Goal: Task Accomplishment & Management: Manage account settings

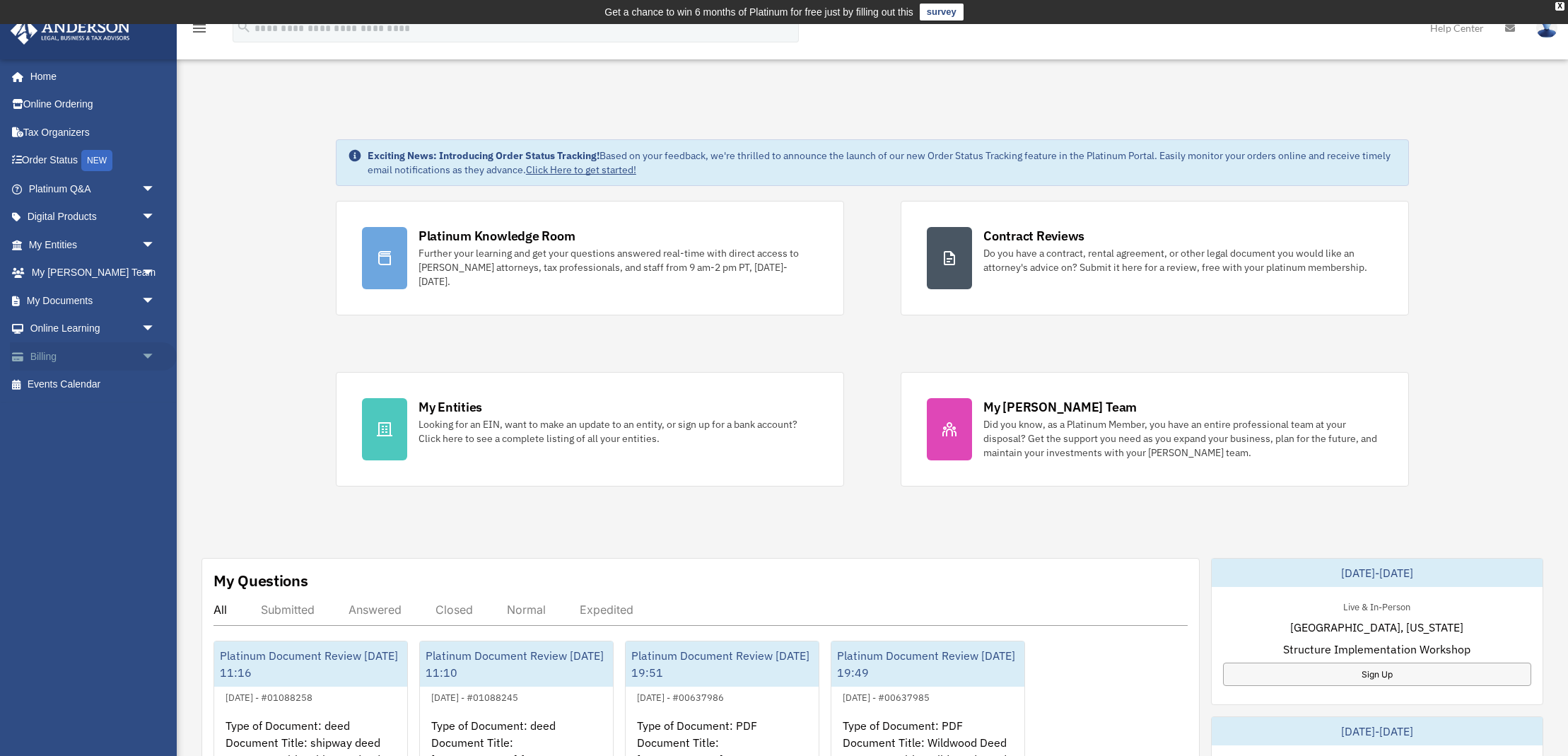
click at [30, 351] on link "Billing arrow_drop_down" at bounding box center [93, 356] width 167 height 28
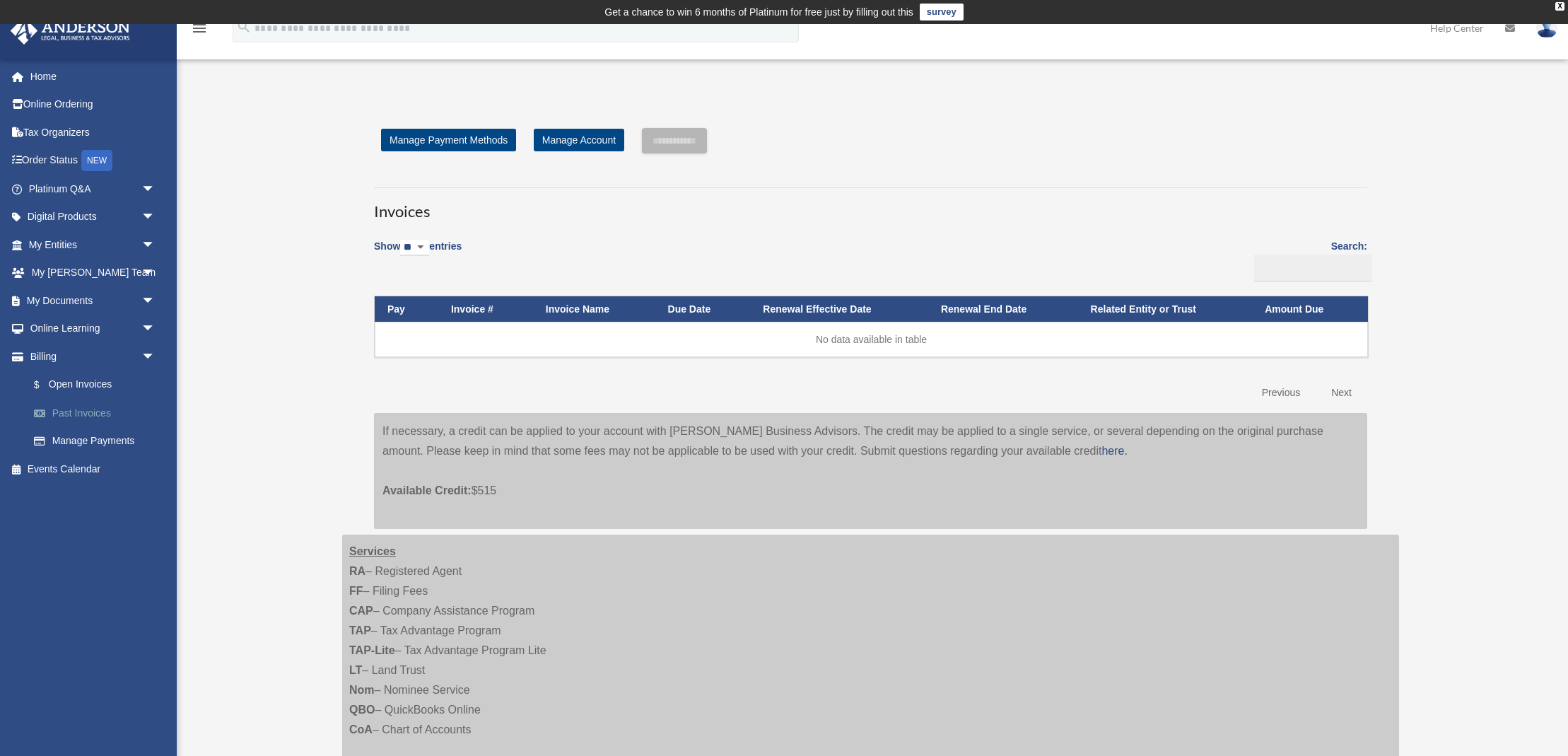
click at [97, 412] on link "Past Invoices" at bounding box center [98, 413] width 157 height 28
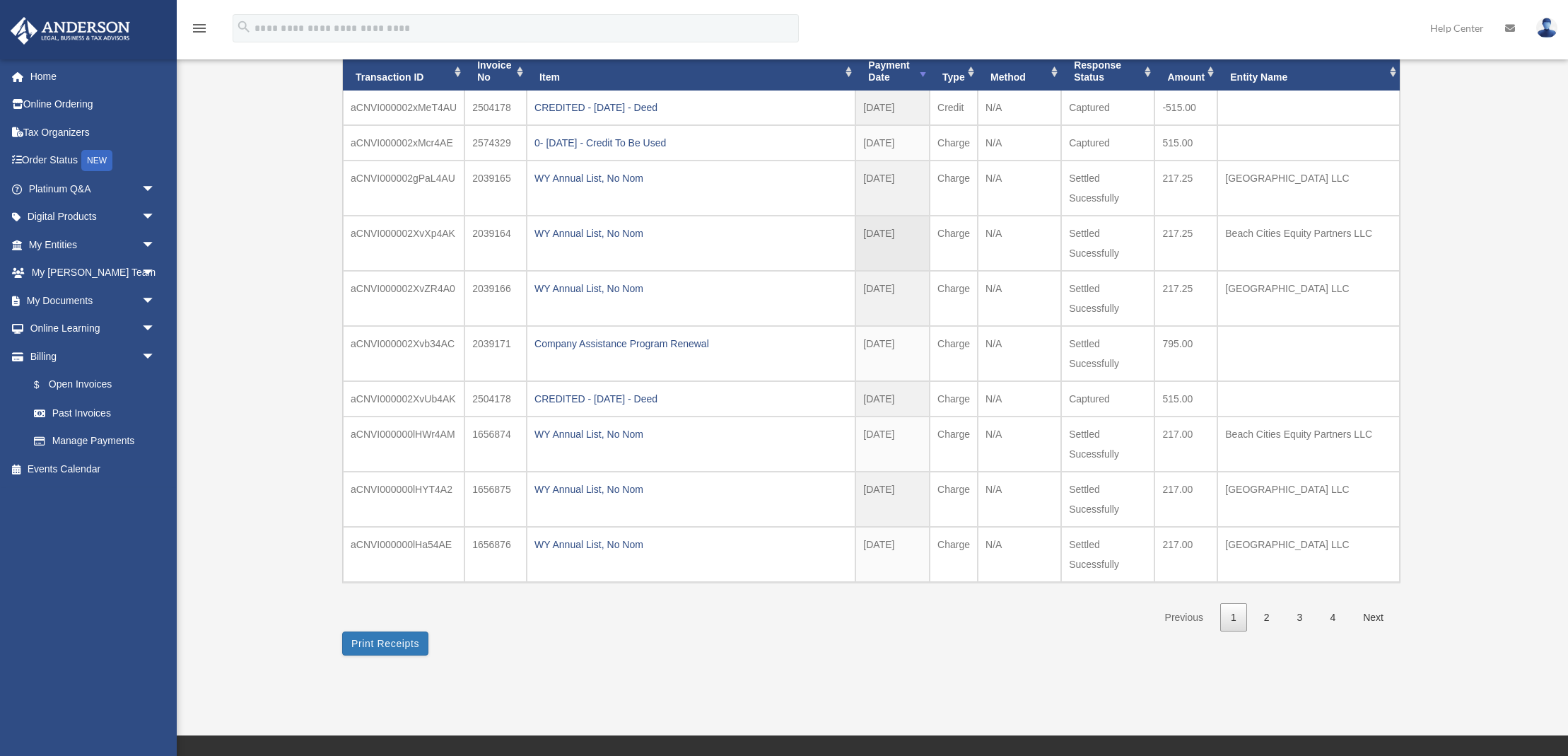
scroll to position [169, 0]
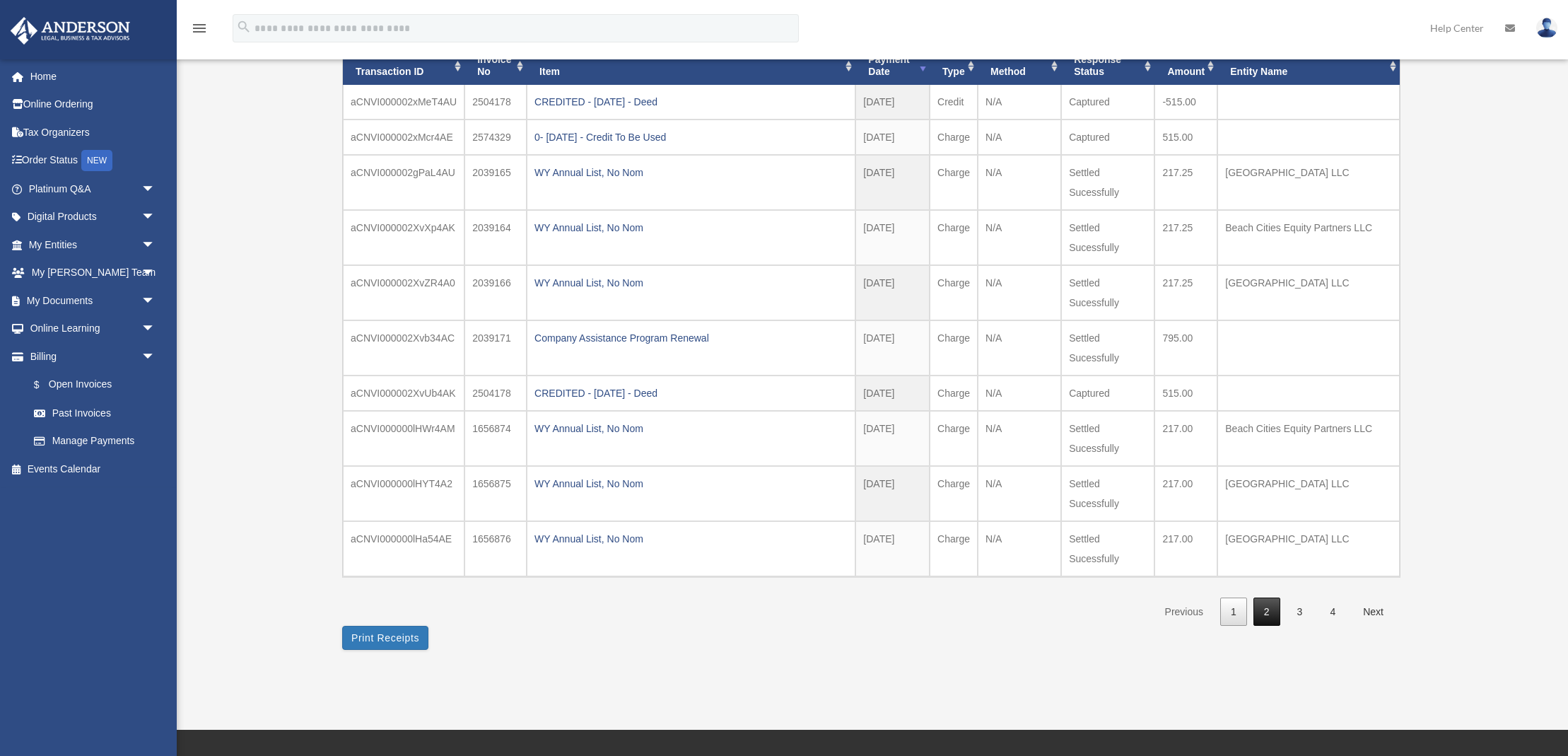
click at [1270, 612] on link "2" at bounding box center [1266, 612] width 27 height 29
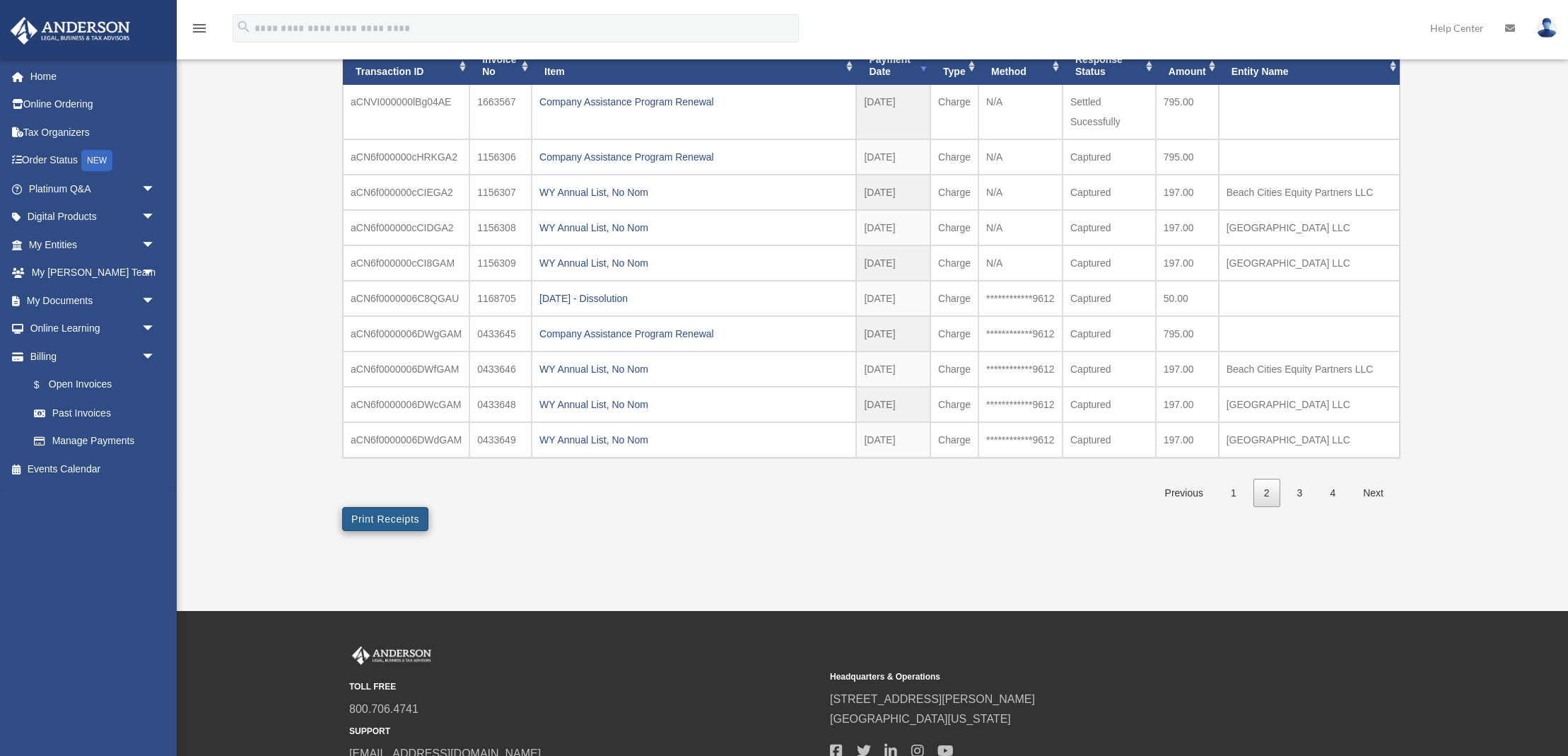
click at [384, 518] on button "Print Receipts" at bounding box center [385, 519] width 86 height 24
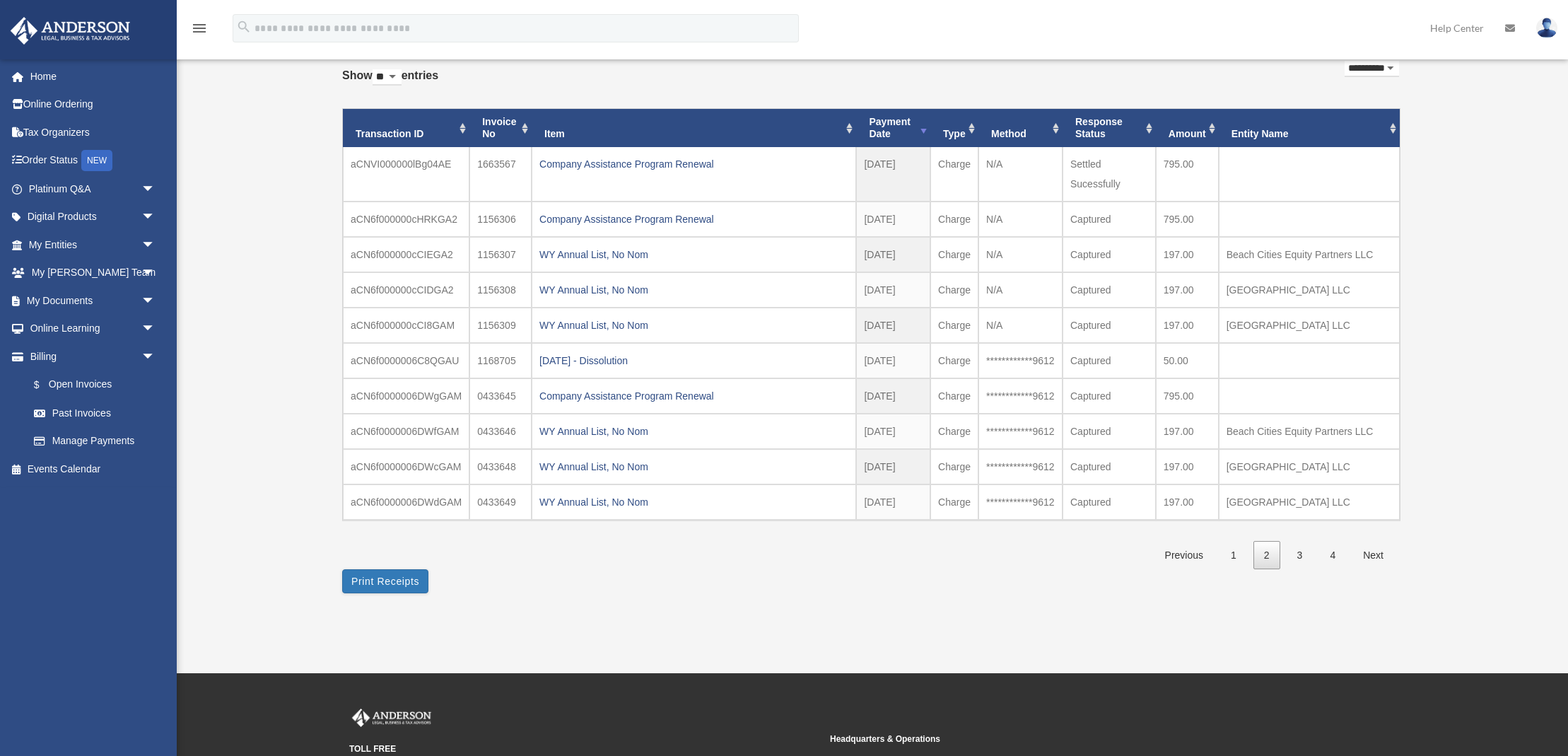
scroll to position [107, 0]
click at [1230, 557] on link "1" at bounding box center [1234, 555] width 27 height 29
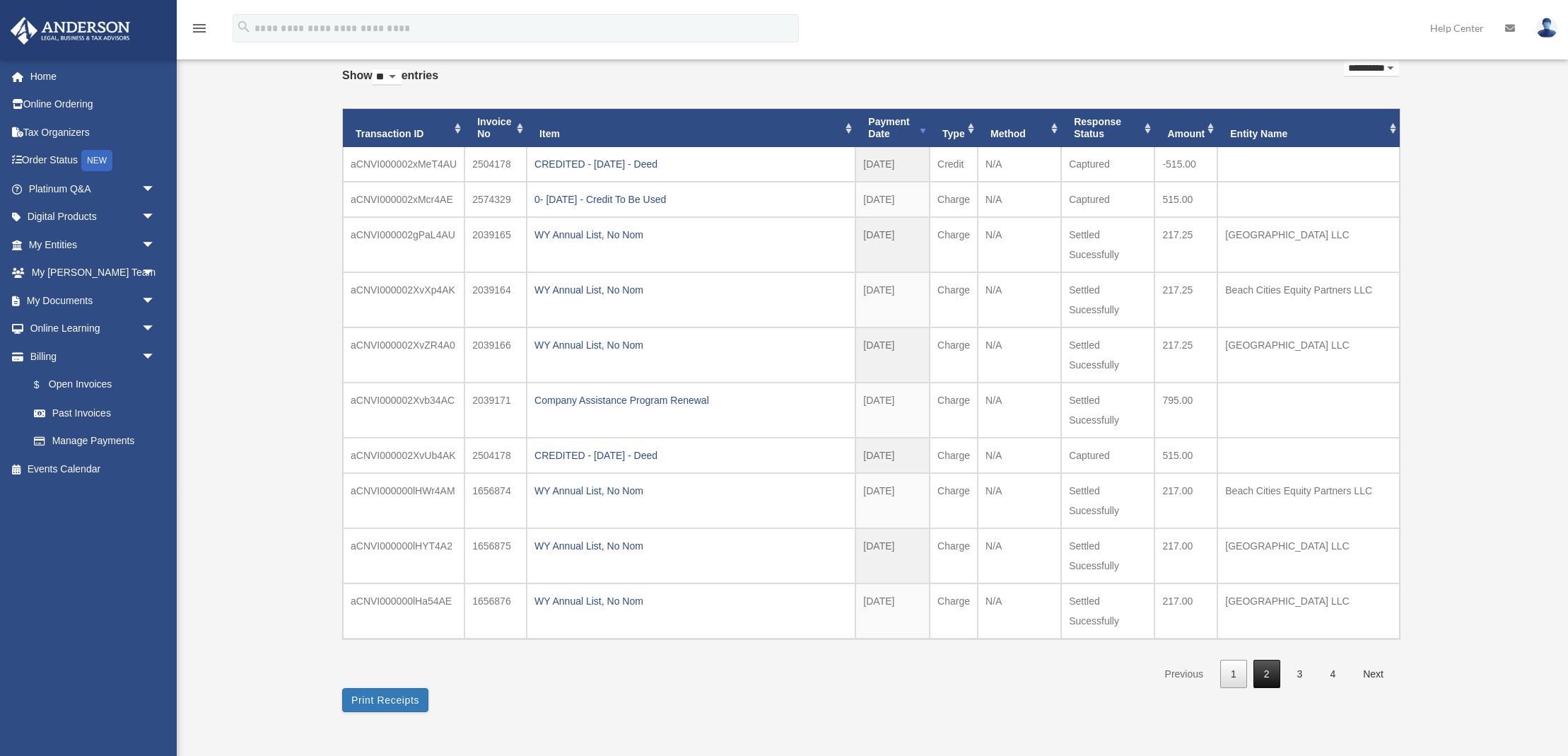
click at [1267, 674] on link "2" at bounding box center [1266, 674] width 27 height 29
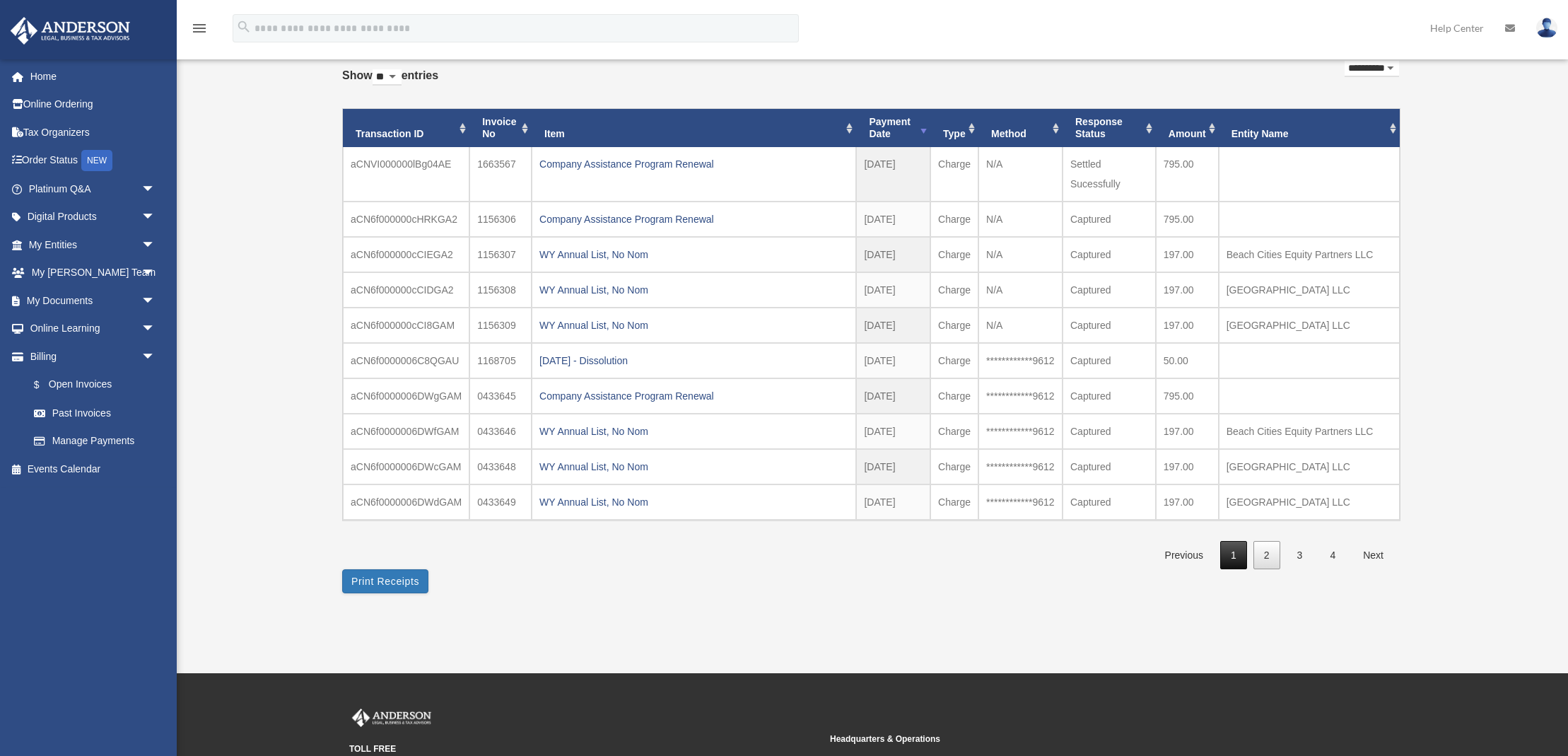
click at [1234, 554] on link "1" at bounding box center [1234, 555] width 27 height 29
